Goal: Find specific page/section: Find specific page/section

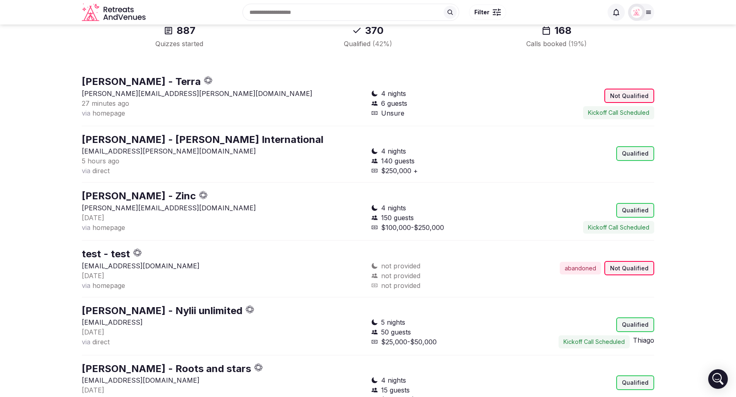
scroll to position [99, 0]
drag, startPoint x: 174, startPoint y: 153, endPoint x: 72, endPoint y: 150, distance: 102.2
click at [72, 150] on section "Quizzes Start date Pick start date End date Pick end date Download Results 887 …" at bounding box center [368, 293] width 736 height 737
copy p "ANJA.TITZ@HARMAN.COM"
click at [42, 158] on section "Quizzes Start date Pick start date End date Pick end date Download Results 887 …" at bounding box center [368, 293] width 736 height 737
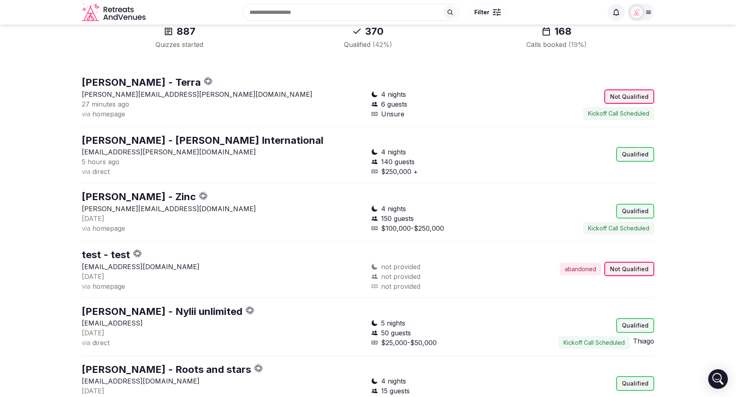
scroll to position [0, 0]
